Goal: Transaction & Acquisition: Register for event/course

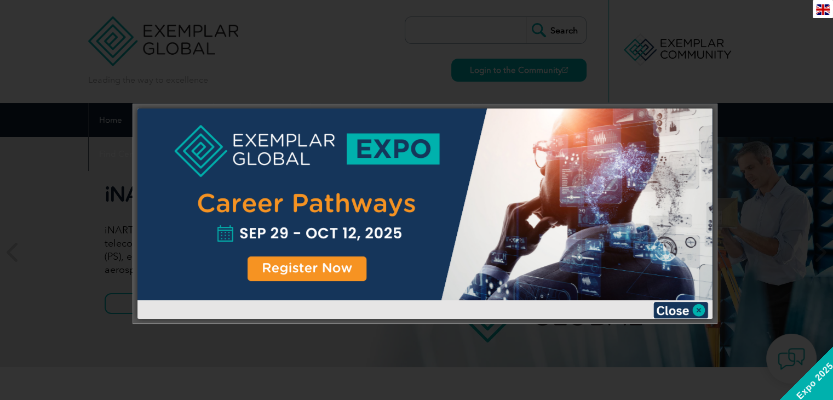
click at [754, 107] on div at bounding box center [416, 200] width 833 height 400
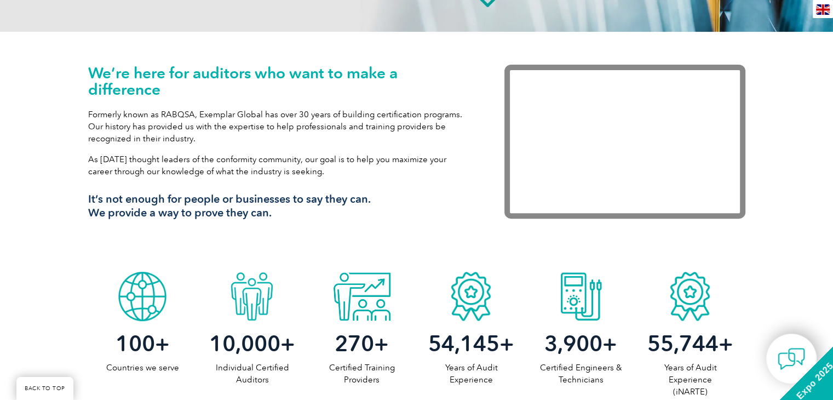
scroll to position [369, 0]
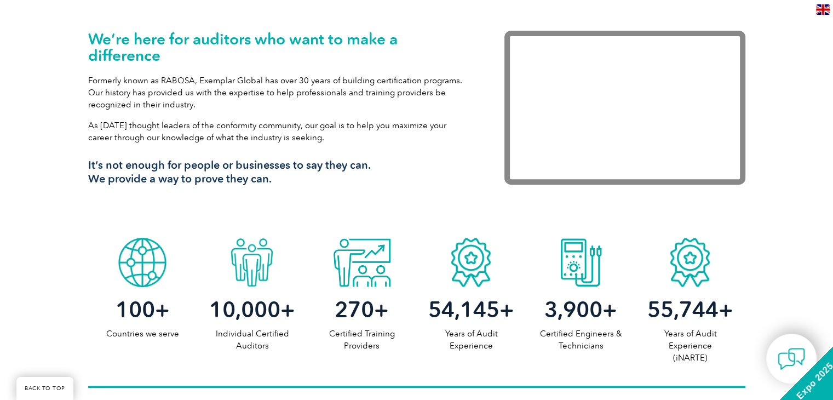
click at [336, 154] on div "We’re here for auditors who want to make a difference Formerly known as RABQSA,…" at bounding box center [279, 112] width 383 height 163
click at [146, 278] on div at bounding box center [143, 259] width 110 height 55
click at [160, 308] on h2 "100 +" at bounding box center [143, 310] width 110 height 18
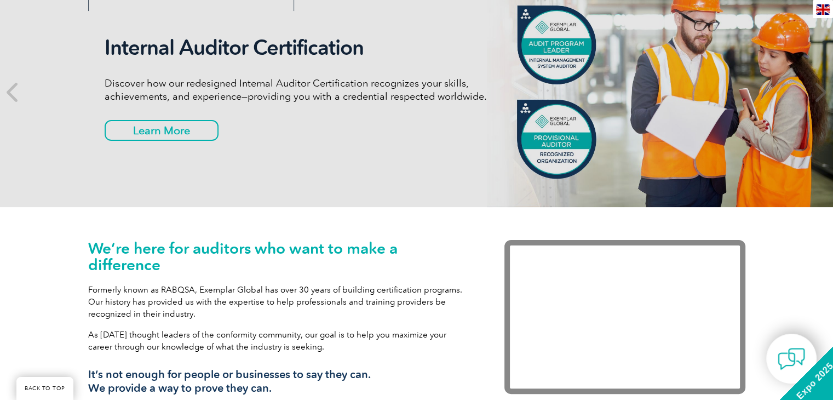
scroll to position [54, 0]
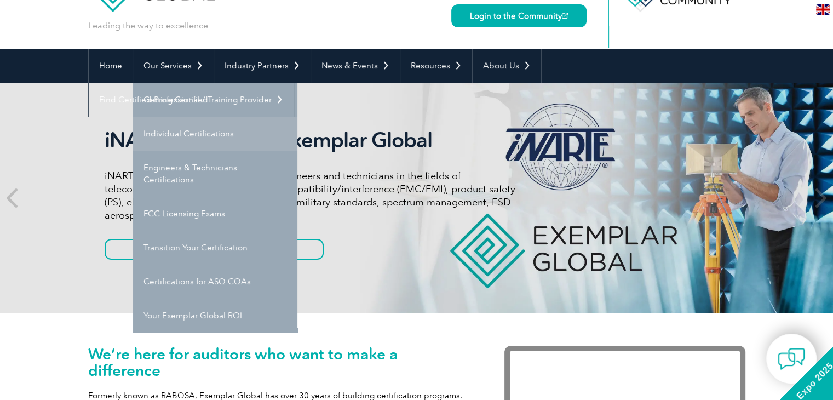
click at [205, 119] on link "Individual Certifications" at bounding box center [215, 134] width 164 height 34
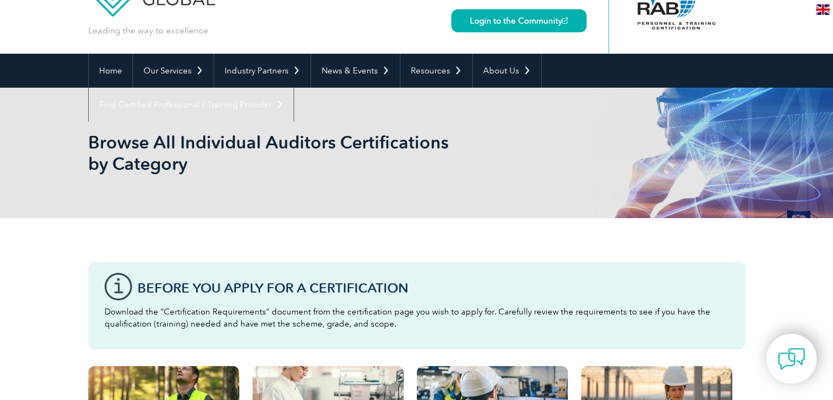
scroll to position [44, 0]
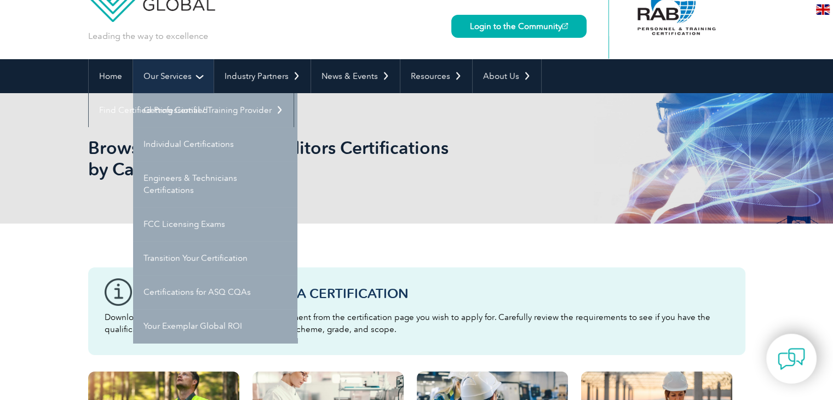
click at [193, 73] on link "Our Services" at bounding box center [173, 76] width 81 height 34
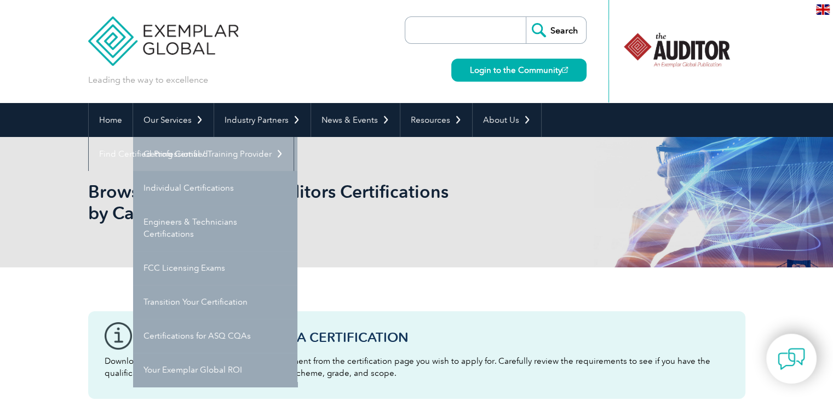
click at [196, 153] on link "Getting Certified" at bounding box center [215, 154] width 164 height 34
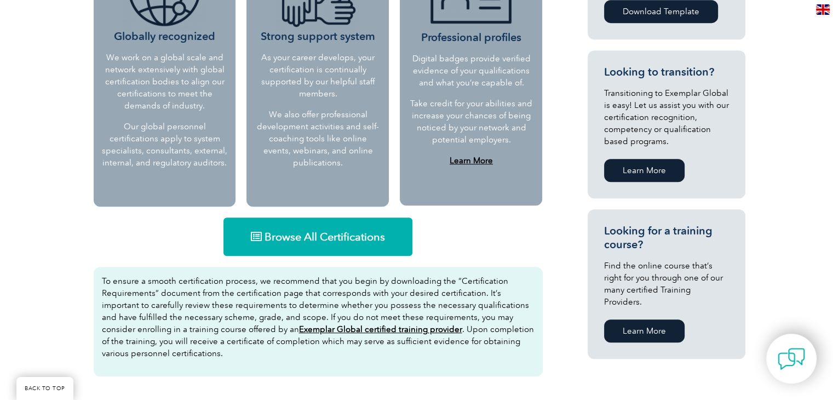
scroll to position [550, 0]
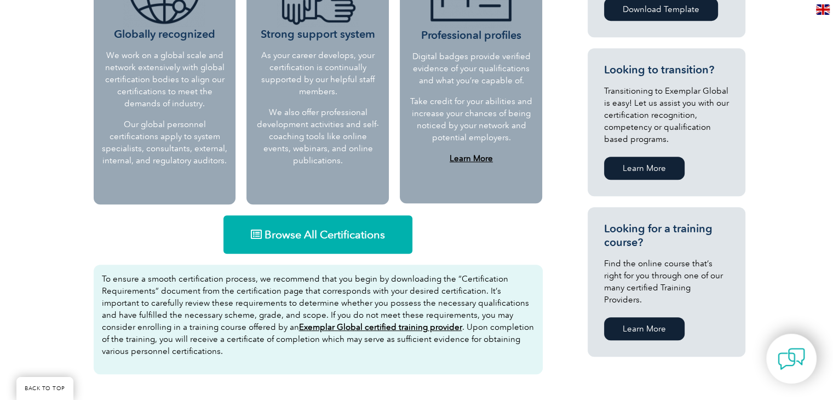
click at [334, 240] on link "Browse All Certifications" at bounding box center [317, 234] width 189 height 38
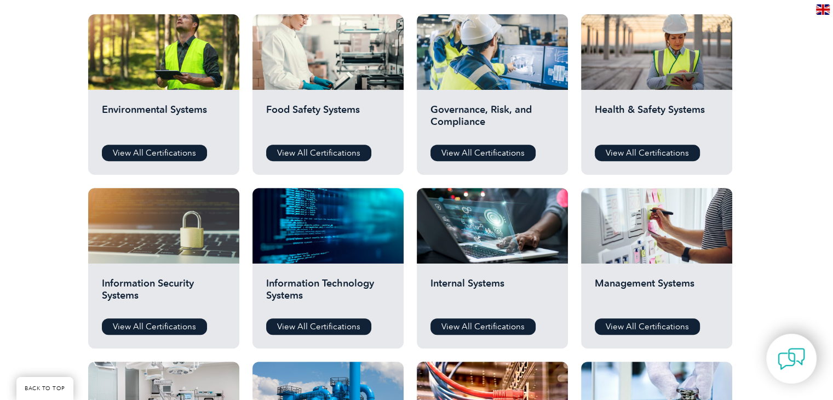
scroll to position [405, 0]
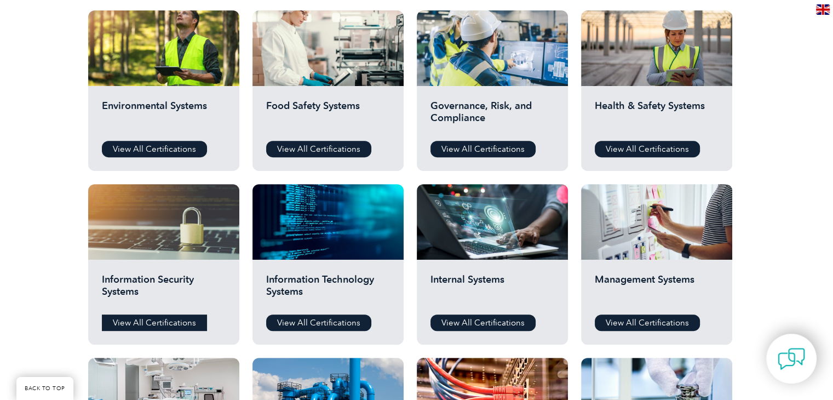
click at [169, 326] on link "View All Certifications" at bounding box center [154, 322] width 105 height 16
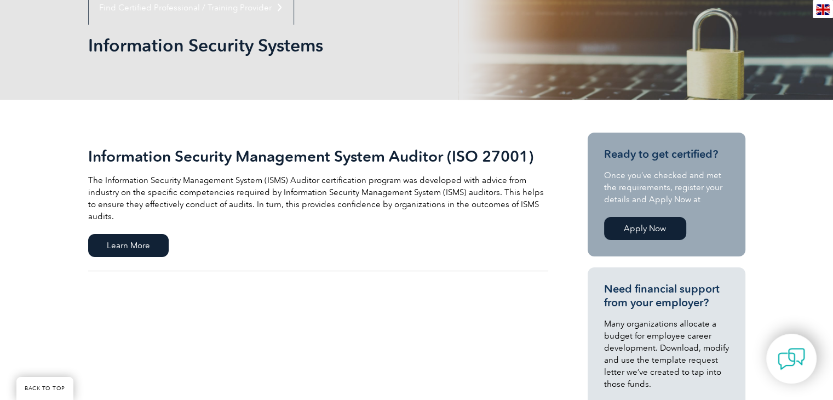
scroll to position [145, 0]
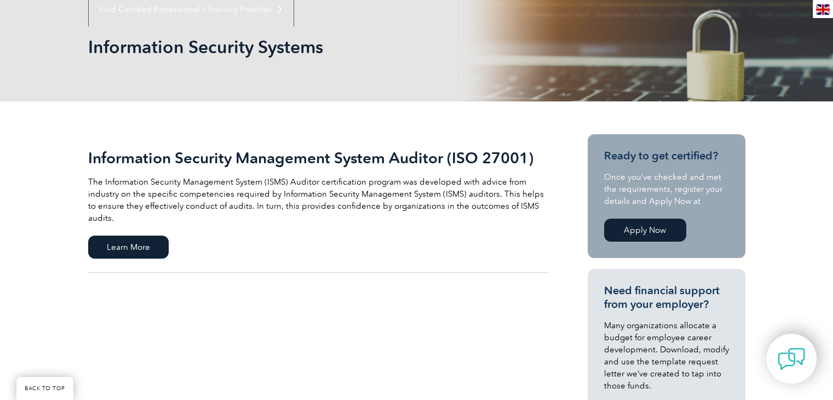
click at [642, 232] on link "Apply Now" at bounding box center [645, 230] width 82 height 23
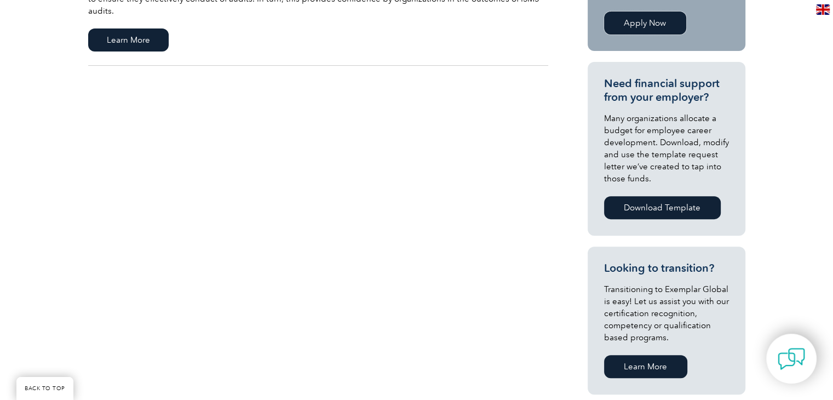
scroll to position [353, 0]
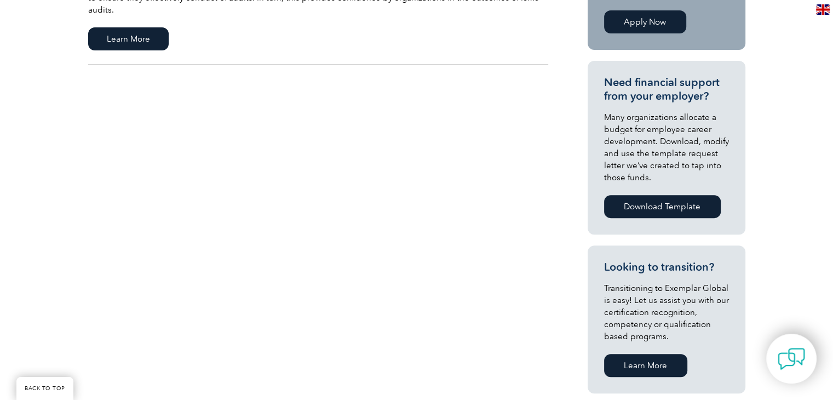
click at [484, 231] on div "Information Security Management System Auditor (ISO 27001) The Information Secu…" at bounding box center [416, 248] width 657 height 710
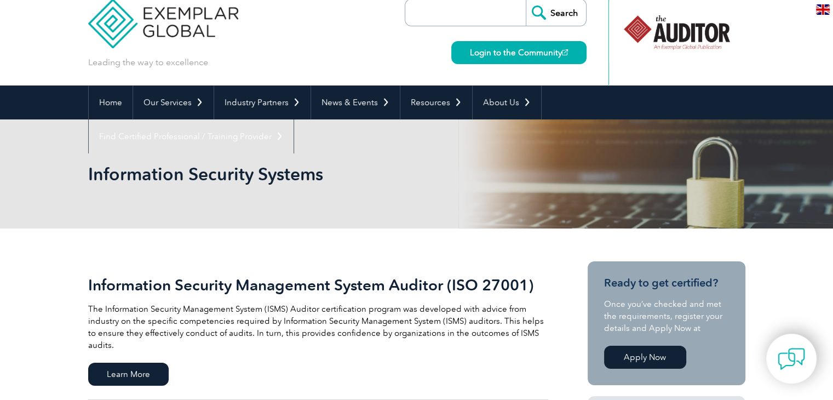
scroll to position [17, 0]
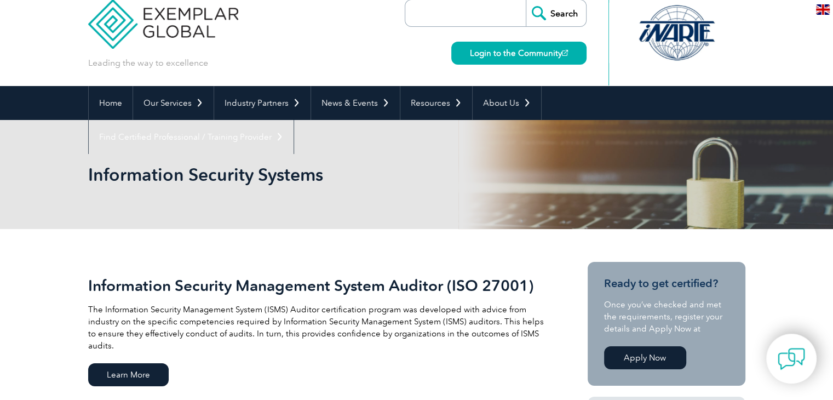
click at [471, 381] on link "Information Security Management System Auditor (ISO 27001) The Information Secu…" at bounding box center [318, 331] width 460 height 139
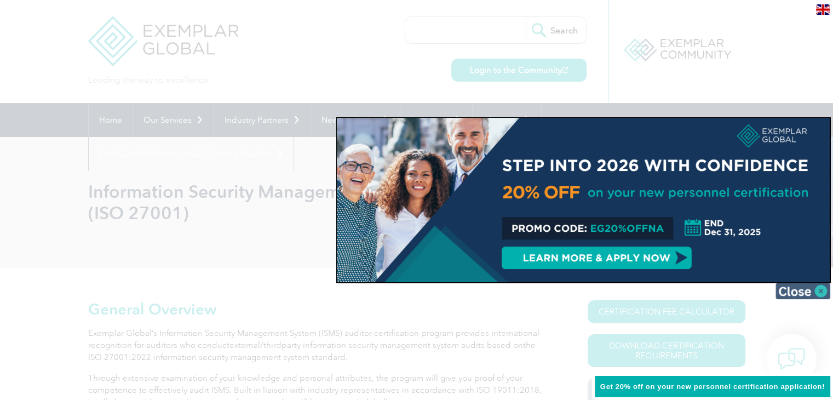
click at [825, 296] on img at bounding box center [803, 291] width 55 height 16
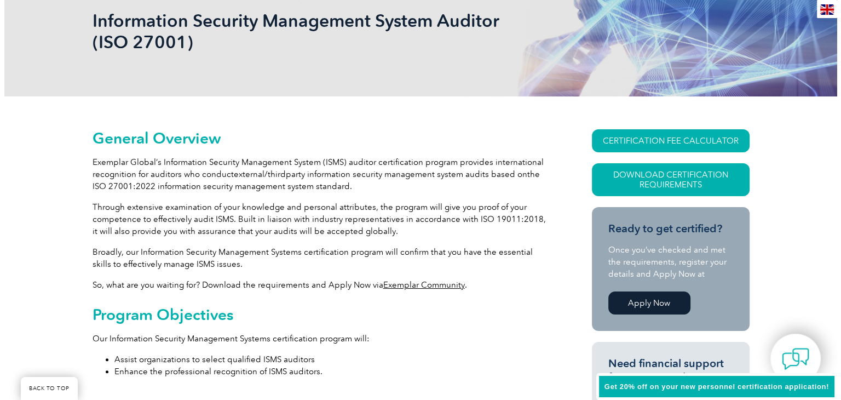
scroll to position [171, 0]
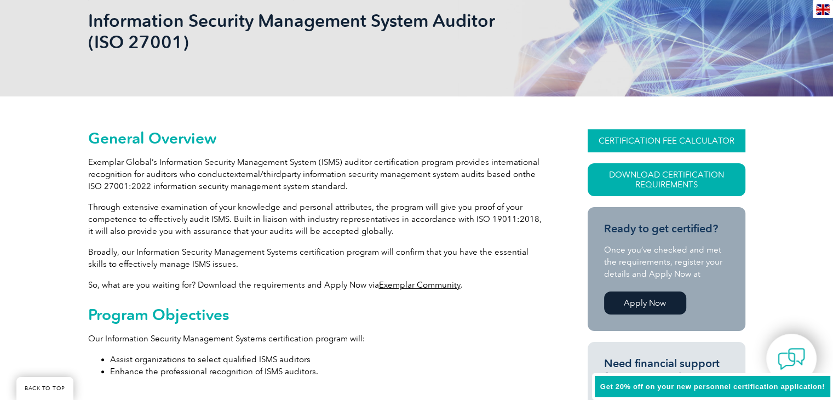
click at [674, 140] on link "CERTIFICATION FEE CALCULATOR" at bounding box center [667, 140] width 158 height 23
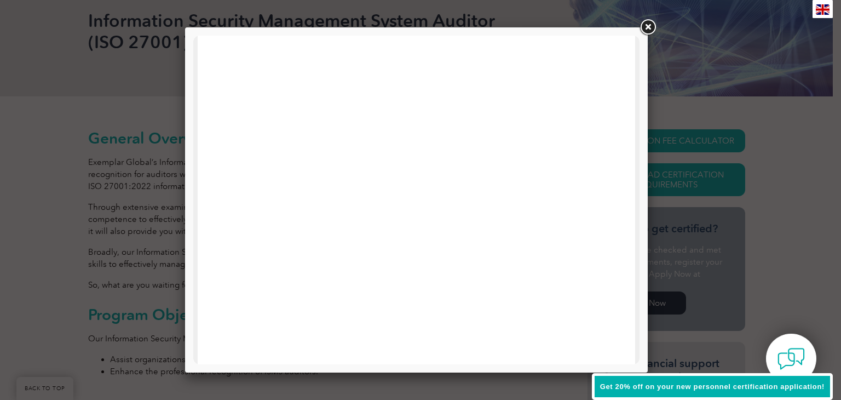
scroll to position [362, 0]
